Goal: Information Seeking & Learning: Understand process/instructions

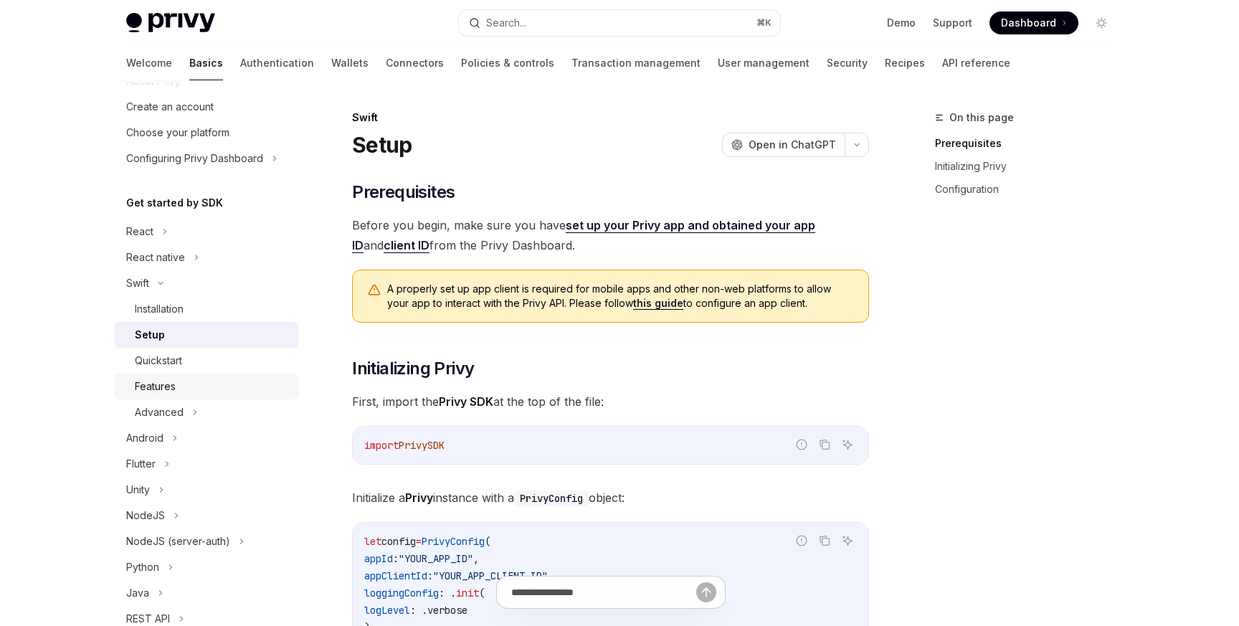
scroll to position [82, 0]
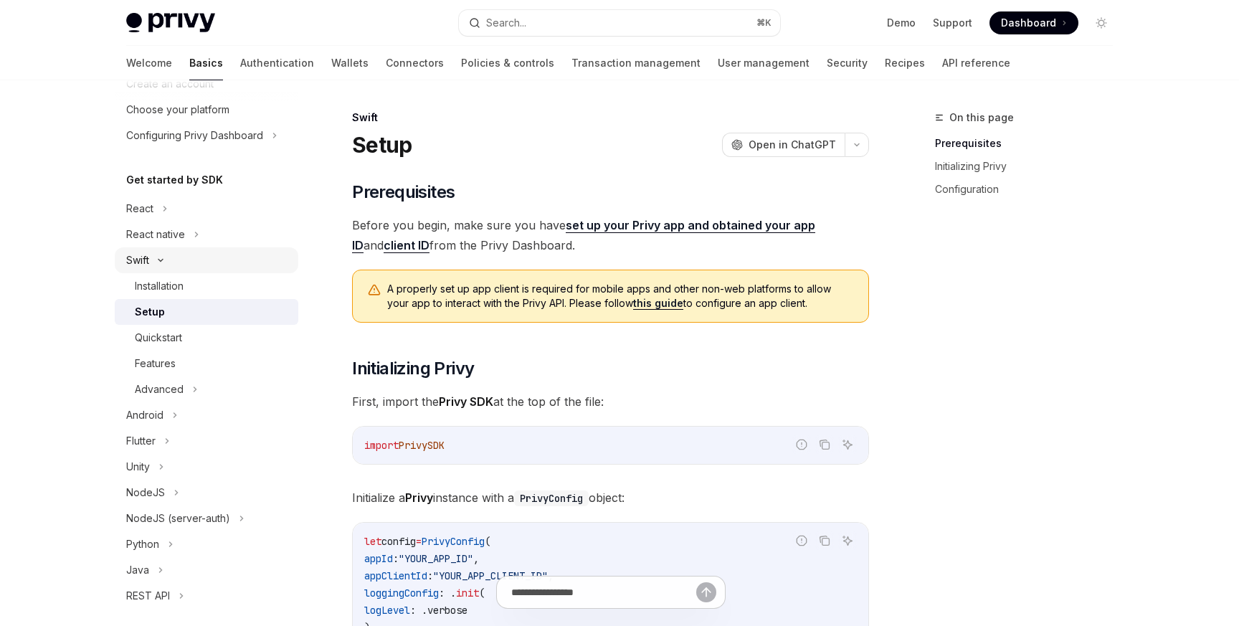
click at [158, 252] on div "Swift" at bounding box center [207, 260] width 184 height 26
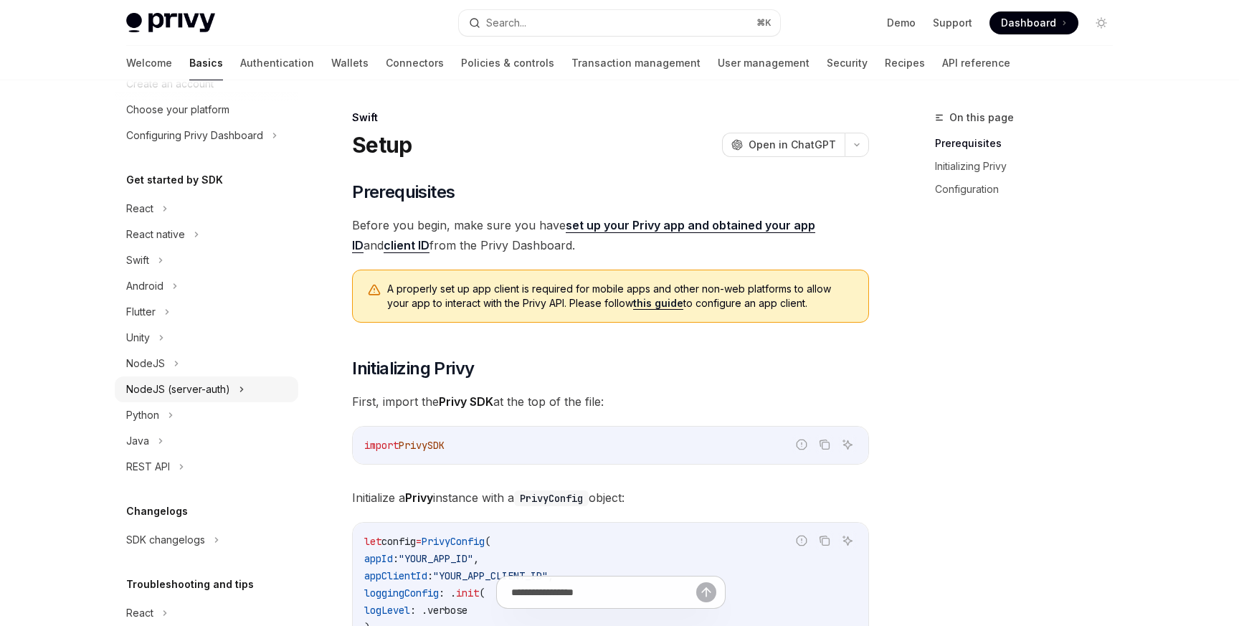
click at [203, 384] on div "NodeJS (server-auth)" at bounding box center [178, 389] width 104 height 17
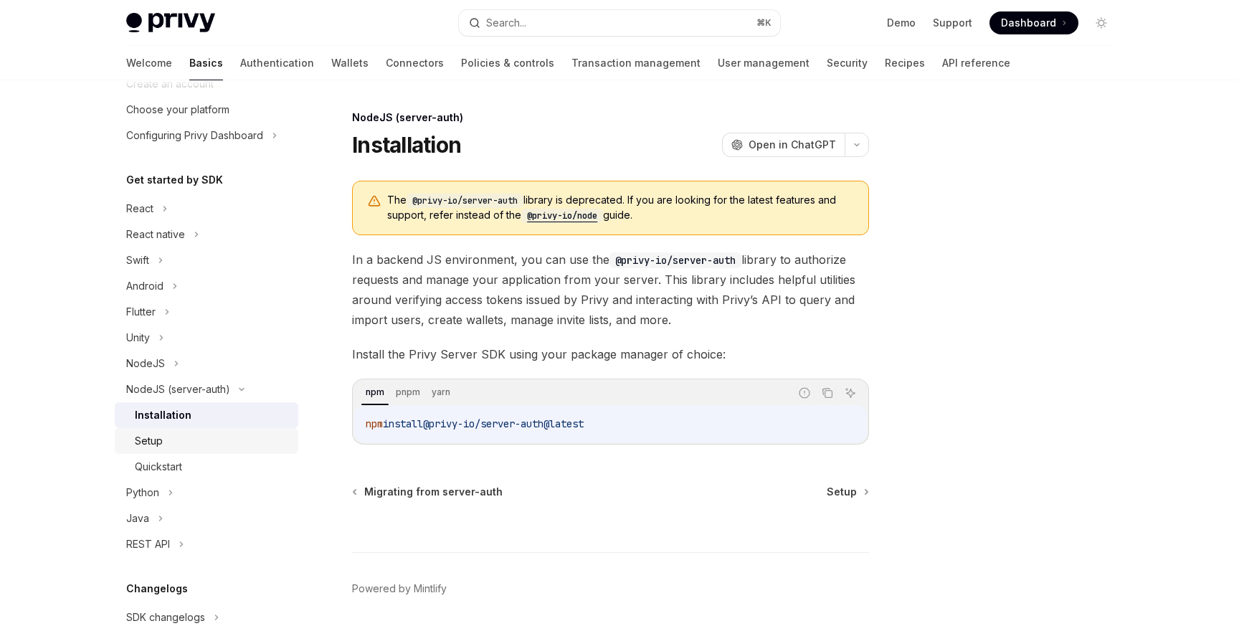
click at [204, 443] on div "Setup" at bounding box center [212, 440] width 155 height 17
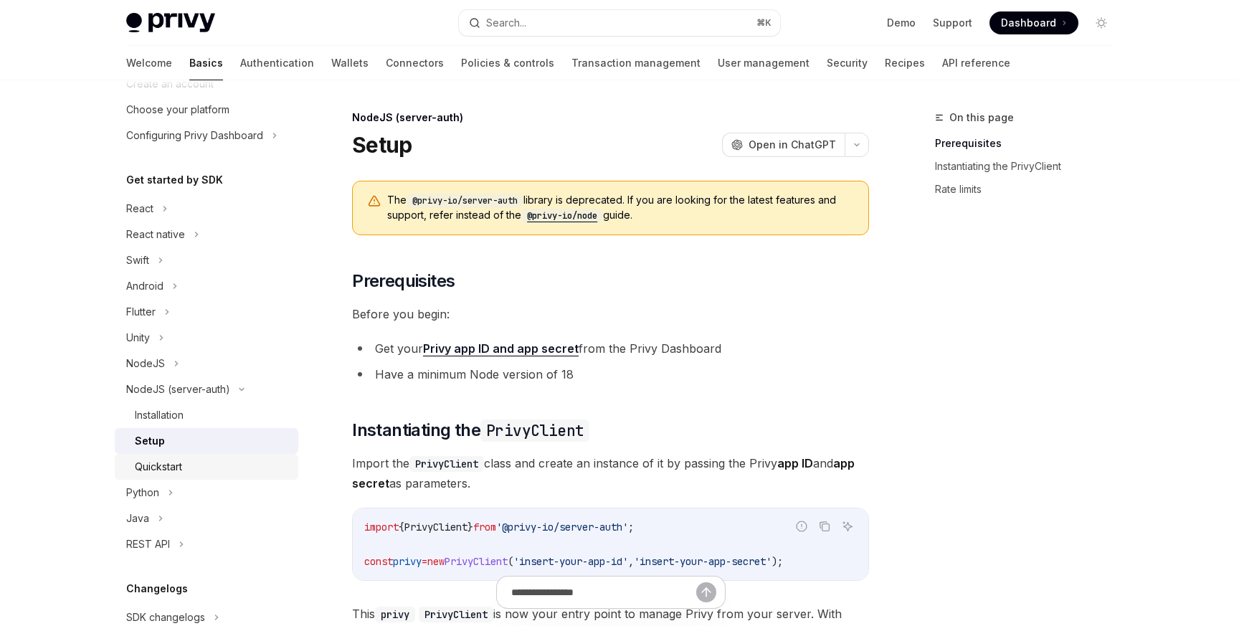
click at [199, 467] on div "Quickstart" at bounding box center [212, 466] width 155 height 17
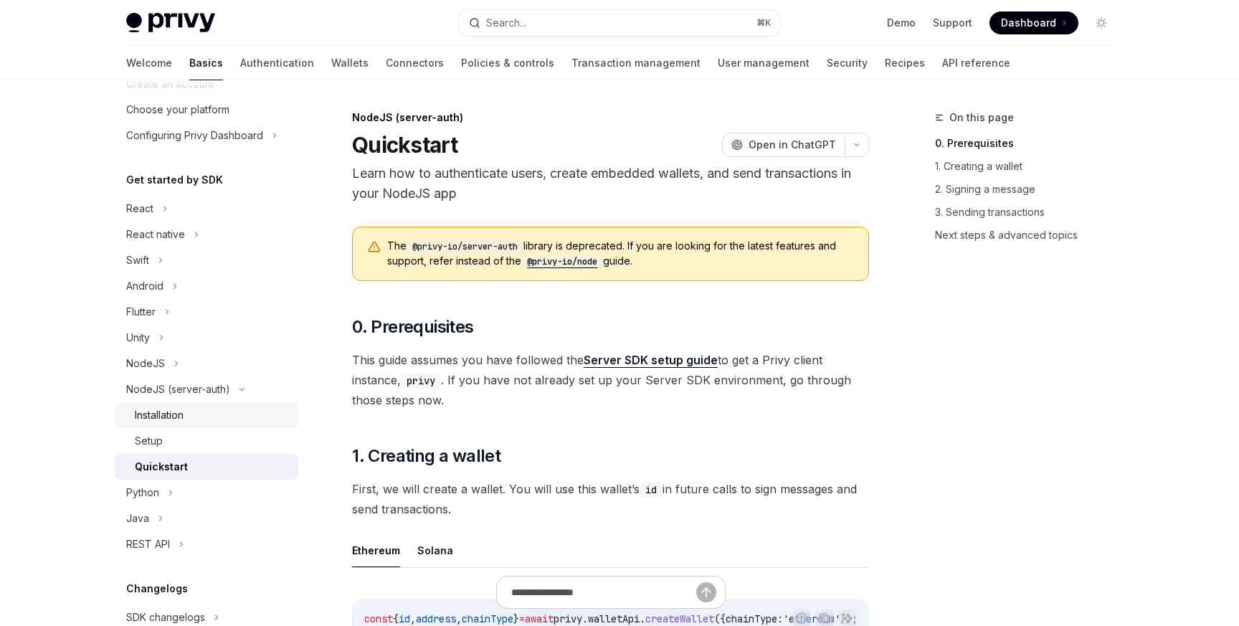
click at [188, 414] on div "Installation" at bounding box center [212, 415] width 155 height 17
type textarea "*"
